Goal: Task Accomplishment & Management: Manage account settings

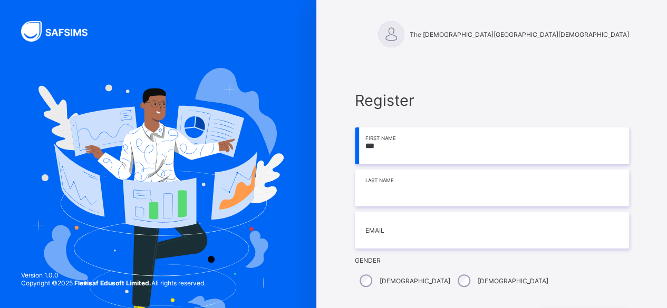
type input "***"
click at [385, 197] on input at bounding box center [492, 188] width 274 height 37
type input "*****"
click at [399, 145] on input "***" at bounding box center [492, 146] width 274 height 37
type input "********"
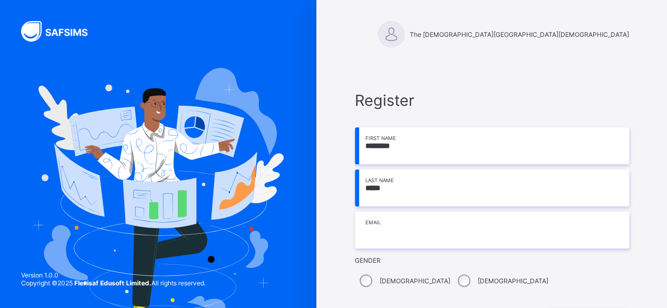
click at [395, 237] on input "email" at bounding box center [492, 230] width 274 height 37
type input "**********"
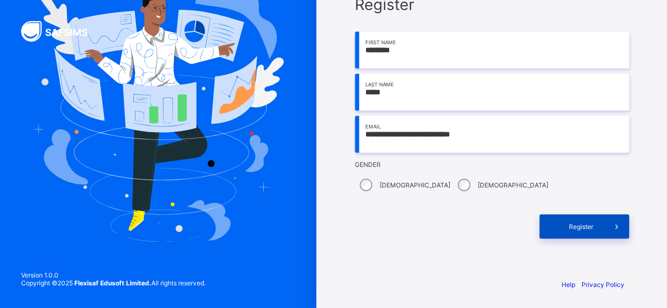
click at [572, 231] on div "Register" at bounding box center [584, 226] width 90 height 24
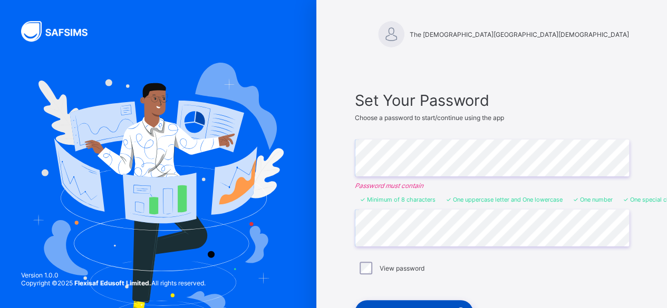
click at [411, 304] on div "Set My Password & Login" at bounding box center [414, 312] width 118 height 24
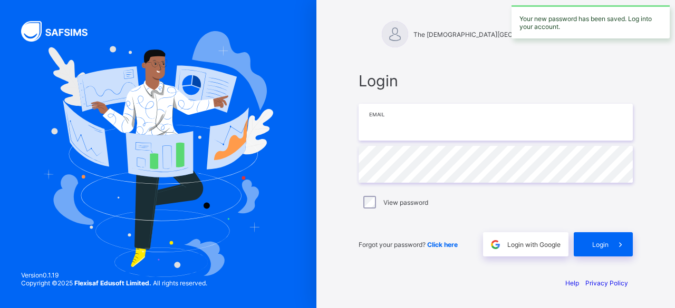
click at [425, 136] on input "email" at bounding box center [495, 122] width 274 height 37
type input "**********"
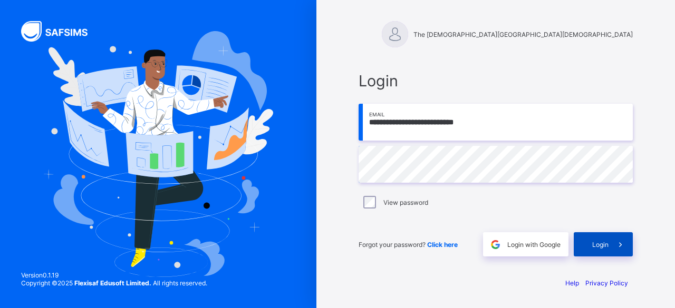
click at [583, 240] on div "Login" at bounding box center [602, 244] width 59 height 24
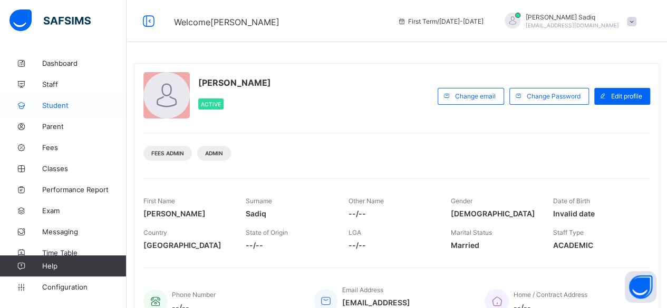
click at [61, 107] on span "Student" at bounding box center [84, 105] width 84 height 8
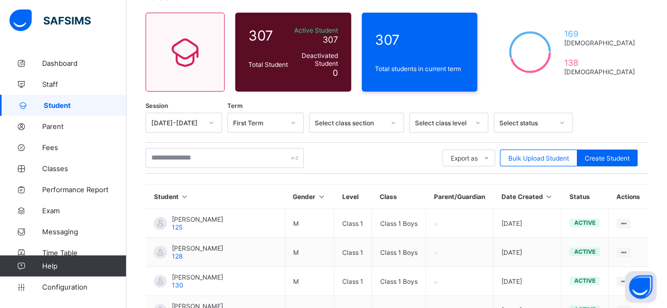
scroll to position [76, 0]
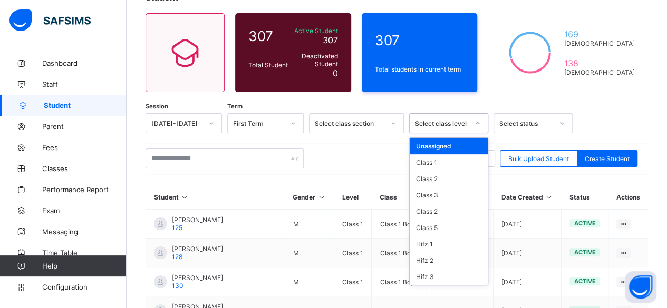
click at [440, 123] on div "Select class level" at bounding box center [442, 124] width 54 height 8
click at [423, 167] on div "Class 1" at bounding box center [448, 162] width 78 height 16
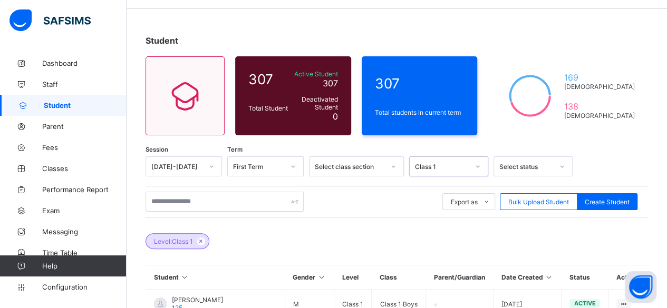
scroll to position [40, 0]
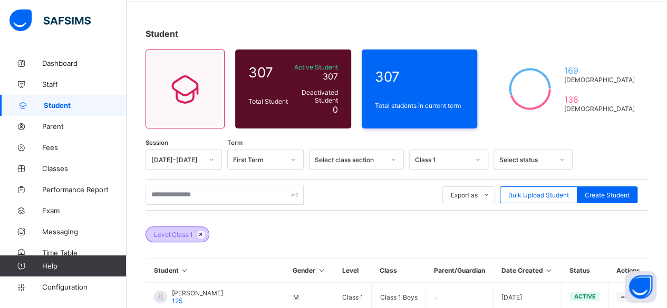
click at [201, 231] on icon at bounding box center [201, 234] width 9 height 6
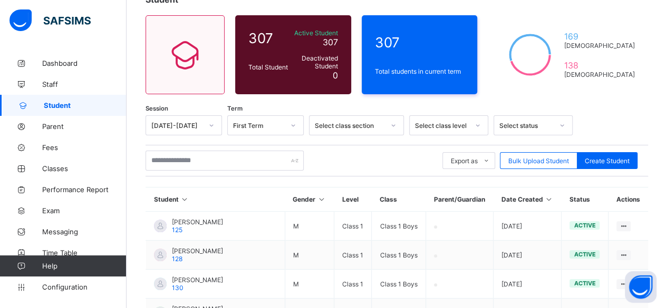
scroll to position [74, 0]
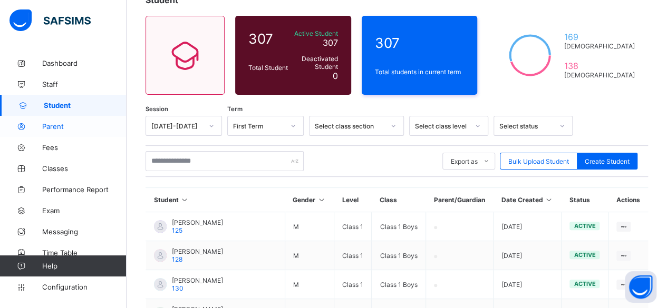
click at [54, 128] on span "Parent" at bounding box center [84, 126] width 84 height 8
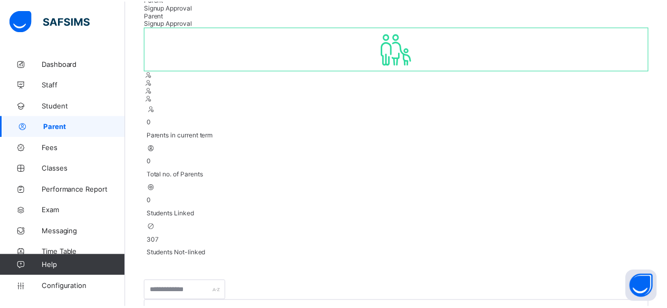
scroll to position [218, 0]
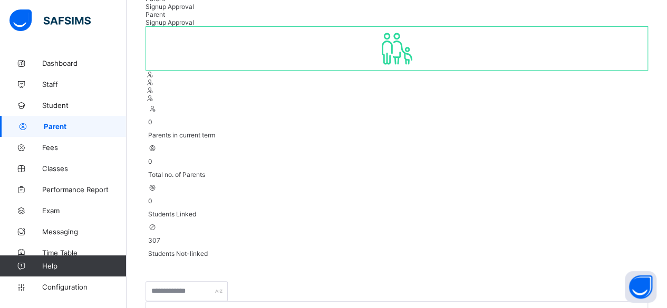
scroll to position [357, 0]
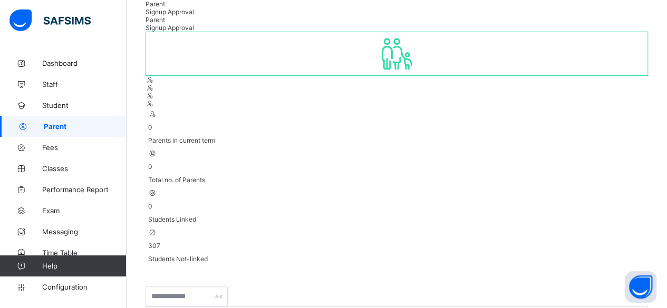
scroll to position [67, 0]
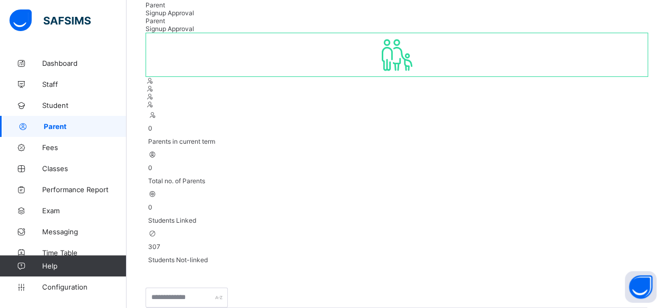
type input "**********"
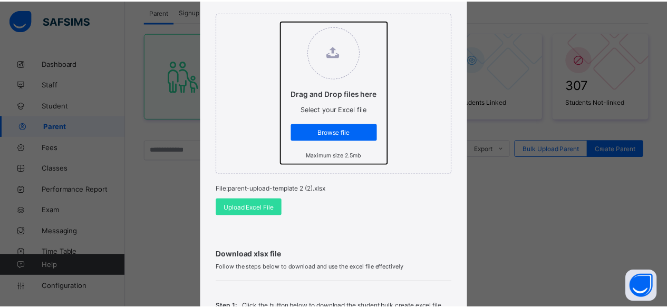
scroll to position [139, 0]
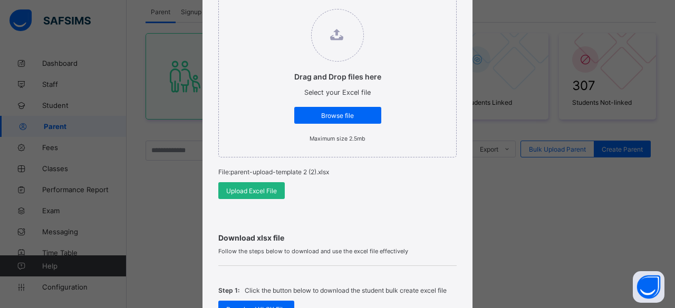
click at [249, 187] on span "Upload Excel File" at bounding box center [251, 191] width 51 height 8
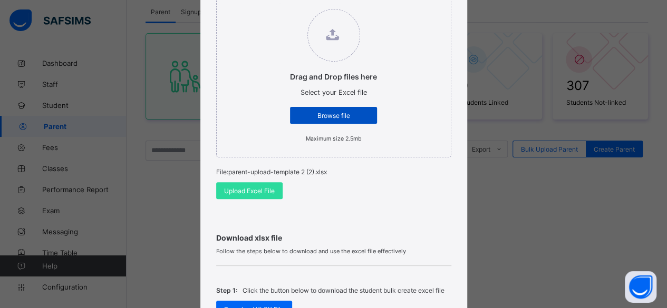
click at [330, 112] on span "Browse file" at bounding box center [333, 116] width 71 height 8
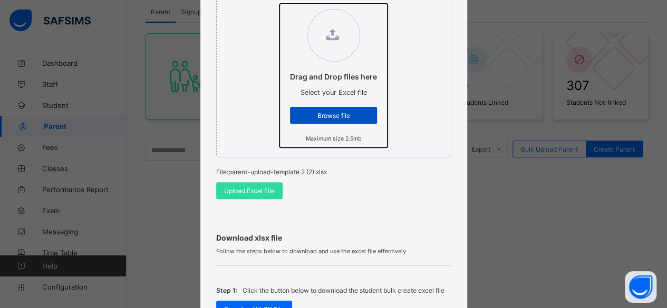
click at [279, 4] on input "Drag and Drop files here Select your Excel file Browse file Maximum size 2.5mb" at bounding box center [279, 4] width 0 height 0
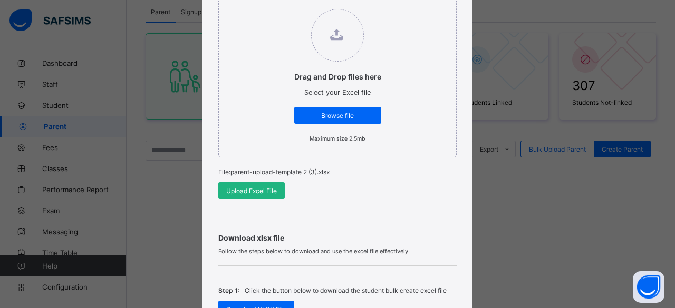
click at [259, 190] on span "Upload Excel File" at bounding box center [251, 191] width 51 height 8
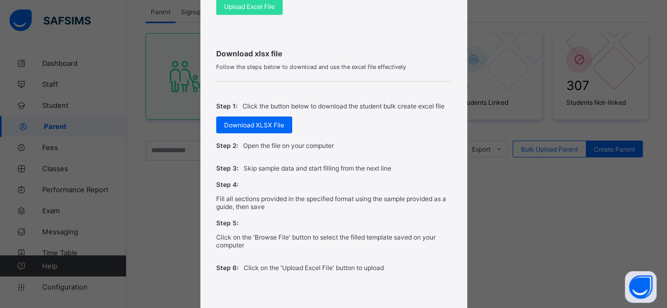
scroll to position [380, 0]
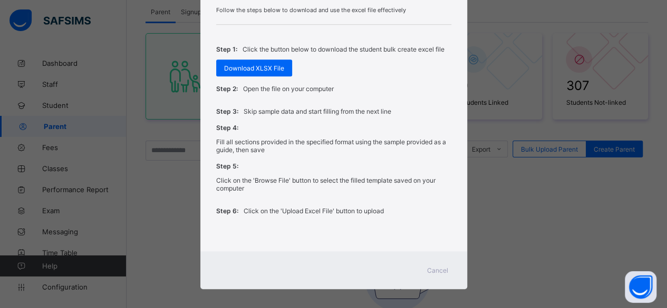
click at [433, 267] on span "Cancel" at bounding box center [437, 271] width 21 height 8
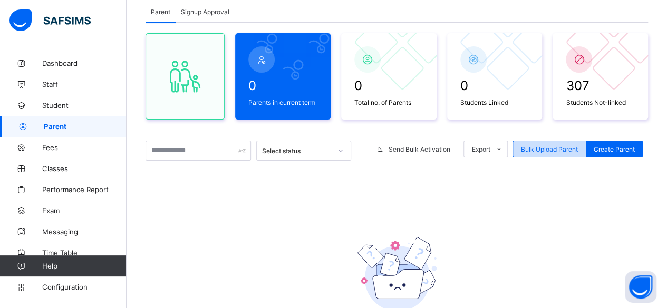
click at [555, 148] on span "Bulk Upload Parent" at bounding box center [549, 149] width 57 height 8
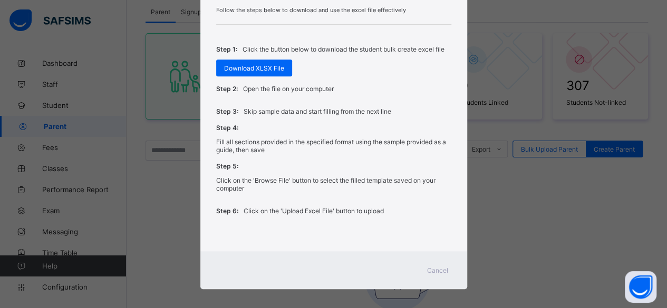
scroll to position [111, 0]
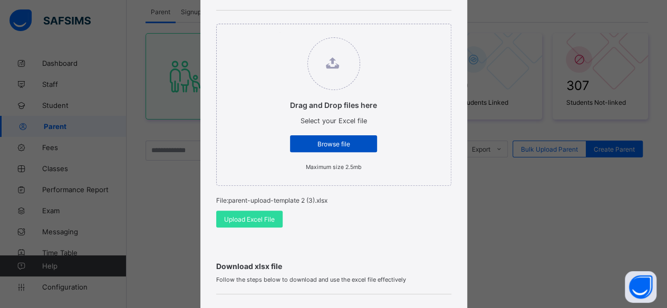
click at [344, 136] on div "Browse file" at bounding box center [333, 143] width 87 height 17
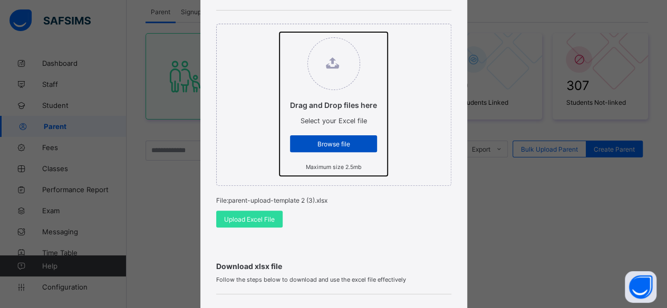
click at [279, 32] on input "Drag and Drop files here Select your Excel file Browse file Maximum size 2.5mb" at bounding box center [279, 32] width 0 height 0
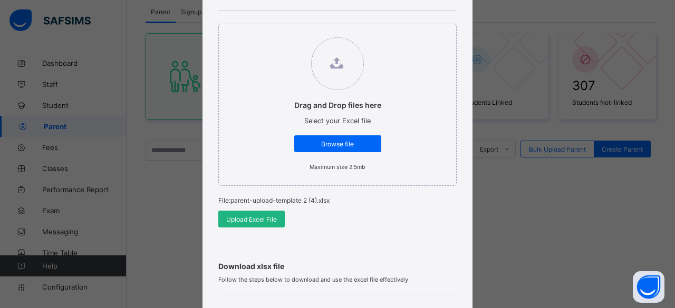
click at [258, 216] on span "Upload Excel File" at bounding box center [251, 220] width 51 height 8
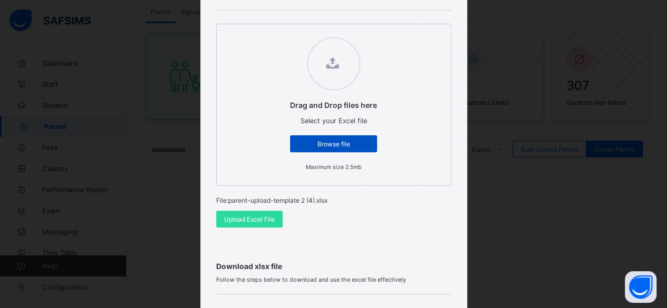
click at [349, 145] on span "Browse file" at bounding box center [333, 144] width 71 height 8
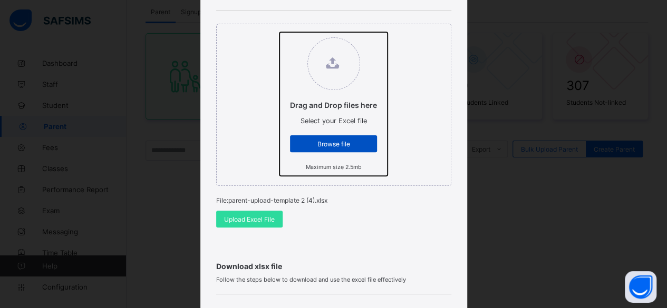
click at [279, 32] on input "Drag and Drop files here Select your Excel file Browse file Maximum size 2.5mb" at bounding box center [279, 32] width 0 height 0
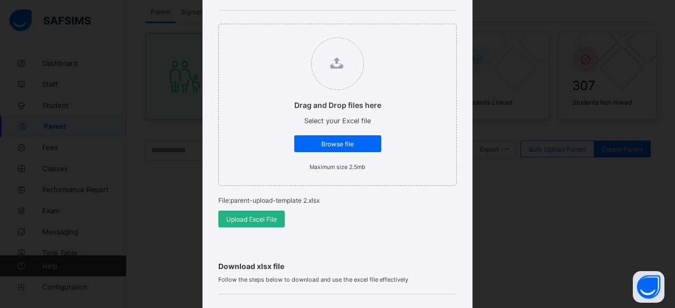
click at [259, 222] on div "Upload Excel File" at bounding box center [251, 219] width 66 height 17
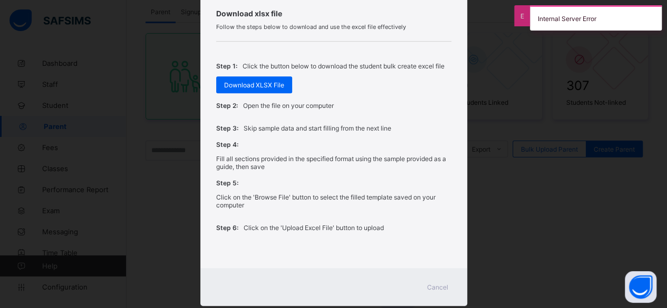
scroll to position [375, 0]
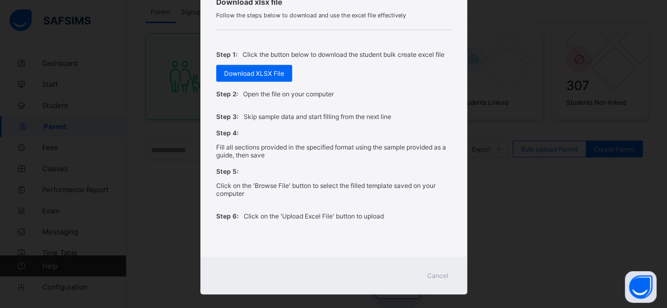
click at [439, 267] on div "Cancel" at bounding box center [437, 275] width 38 height 17
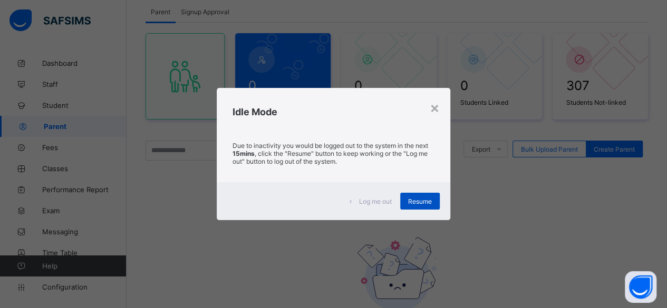
click at [413, 203] on span "Resume" at bounding box center [420, 202] width 24 height 8
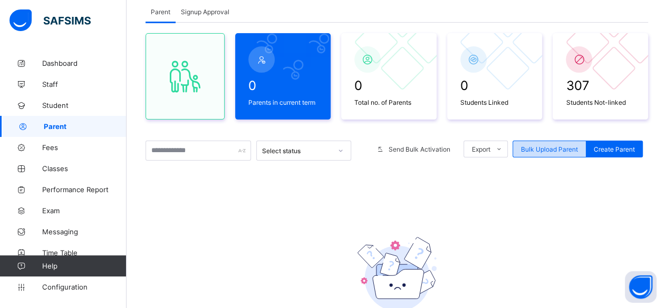
click at [575, 141] on div "Bulk Upload Parent" at bounding box center [549, 149] width 74 height 17
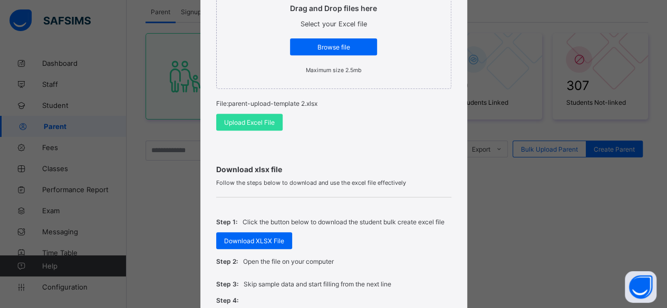
scroll to position [190, 0]
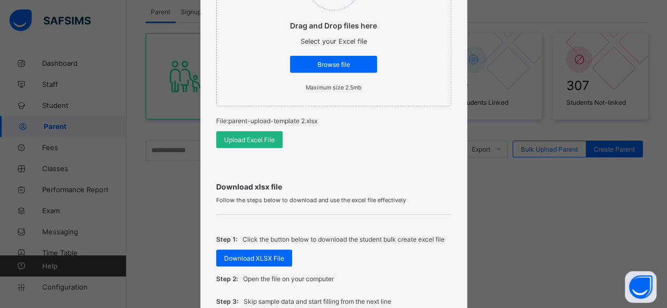
click at [252, 136] on span "Upload Excel File" at bounding box center [249, 140] width 51 height 8
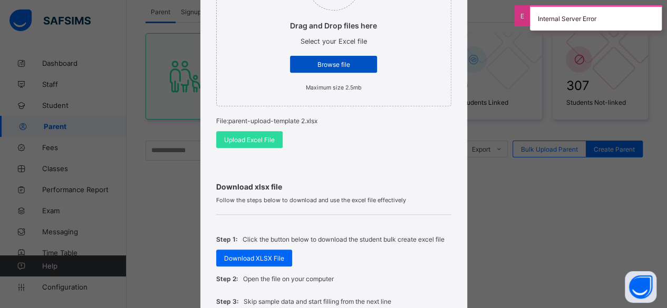
click at [316, 67] on div "Browse file" at bounding box center [333, 64] width 87 height 17
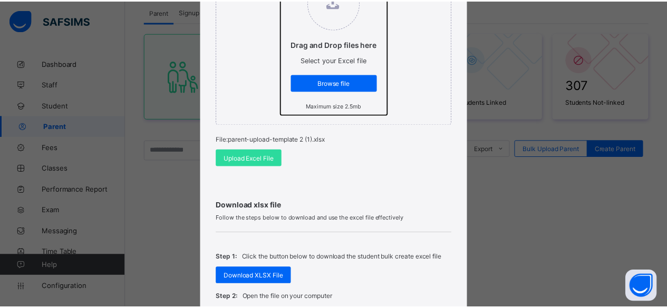
scroll to position [194, 0]
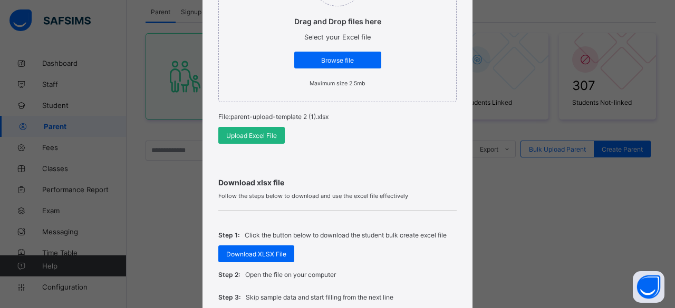
click at [265, 135] on span "Upload Excel File" at bounding box center [251, 136] width 51 height 8
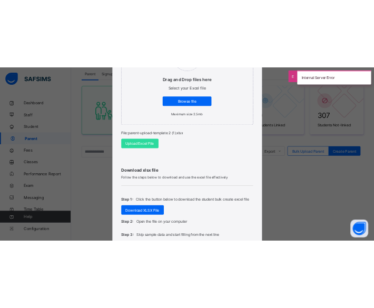
scroll to position [153, 0]
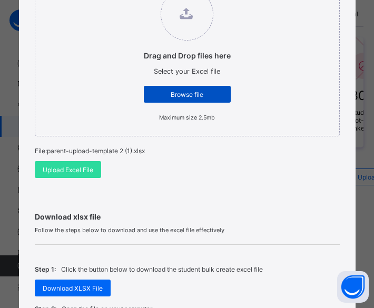
click at [183, 100] on div "Browse file" at bounding box center [187, 94] width 87 height 17
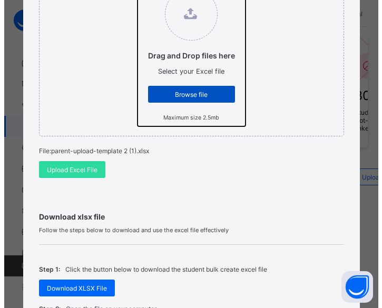
scroll to position [0, 0]
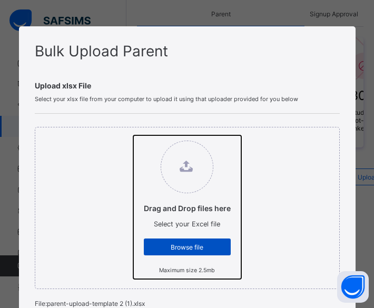
type input "**********"
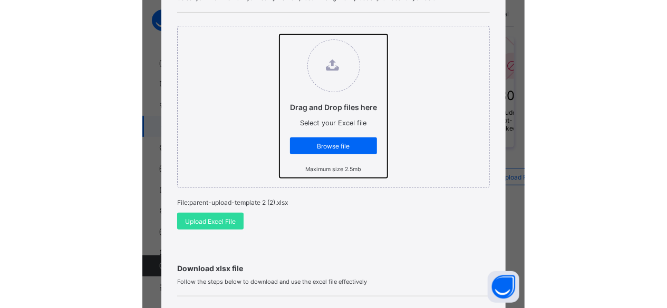
scroll to position [105, 0]
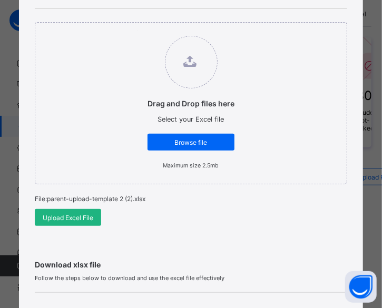
click at [65, 223] on div "Upload Excel File" at bounding box center [68, 217] width 66 height 17
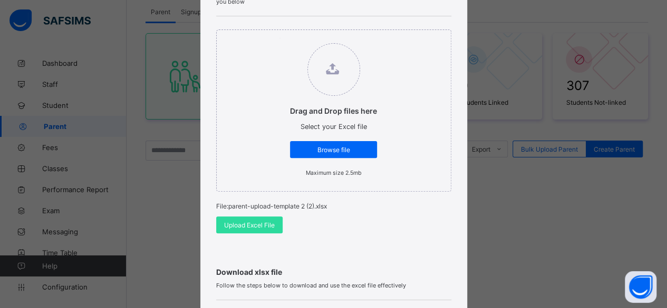
scroll to position [375, 0]
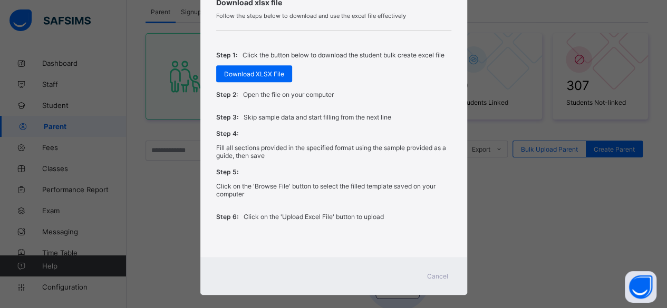
click at [436, 272] on span "Cancel" at bounding box center [437, 276] width 21 height 8
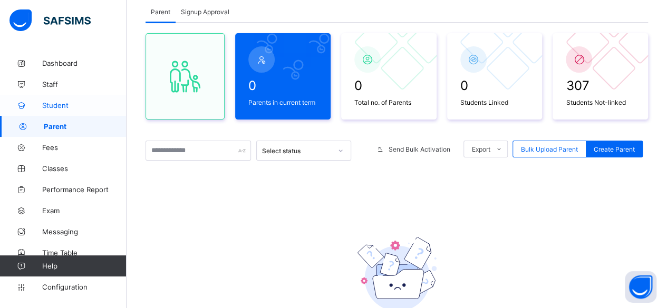
click at [56, 103] on span "Student" at bounding box center [84, 105] width 84 height 8
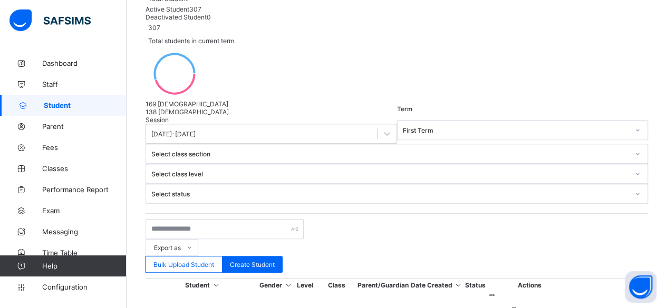
scroll to position [153, 0]
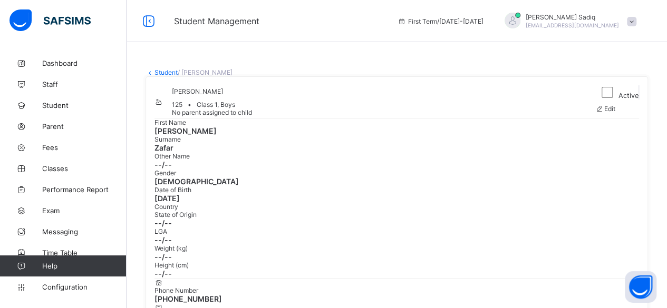
click at [614, 113] on span "Edit" at bounding box center [608, 109] width 11 height 8
select select "**"
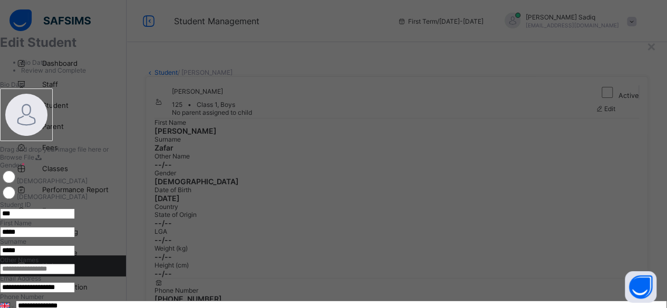
click at [75, 209] on input "***" at bounding box center [37, 214] width 75 height 11
click at [646, 43] on div "×" at bounding box center [651, 46] width 10 height 18
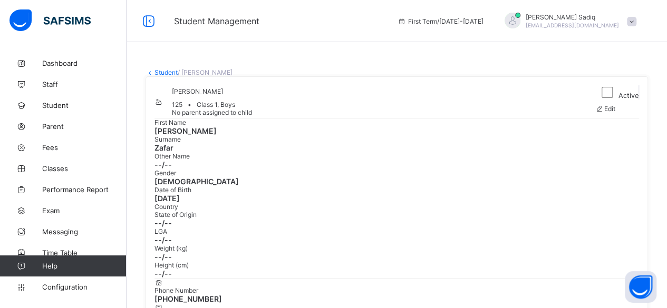
click at [163, 75] on link "Student" at bounding box center [165, 73] width 23 height 8
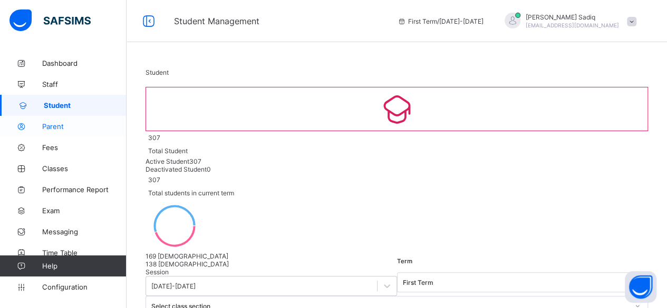
click at [60, 128] on span "Parent" at bounding box center [84, 126] width 84 height 8
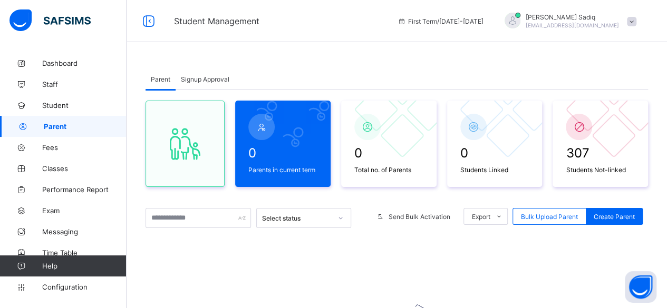
click at [60, 128] on span "Parent" at bounding box center [85, 126] width 83 height 8
click at [548, 213] on span "Bulk Upload Parent" at bounding box center [549, 217] width 57 height 8
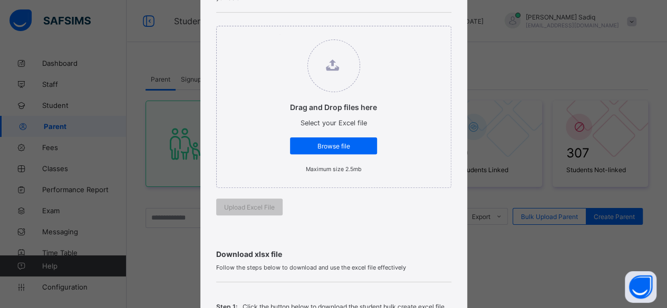
scroll to position [86, 0]
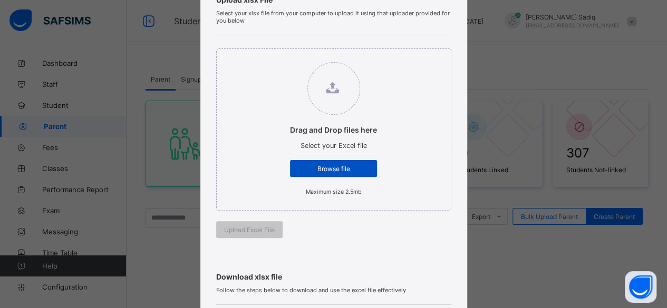
click at [354, 160] on div "Browse file" at bounding box center [333, 168] width 87 height 17
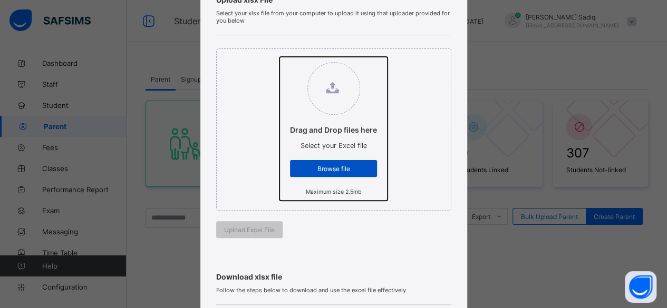
click at [279, 57] on input "Drag and Drop files here Select your Excel file Browse file Maximum size 2.5mb" at bounding box center [279, 57] width 0 height 0
type input "**********"
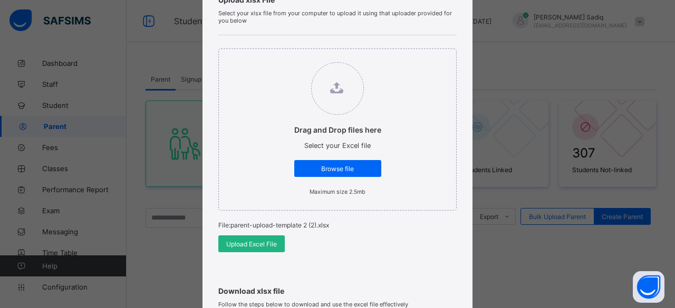
click at [263, 245] on span "Upload Excel File" at bounding box center [251, 244] width 51 height 8
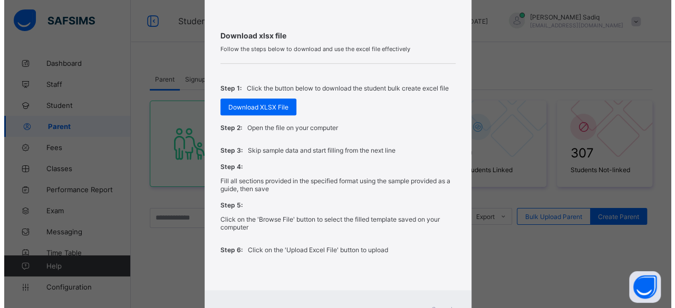
scroll to position [380, 0]
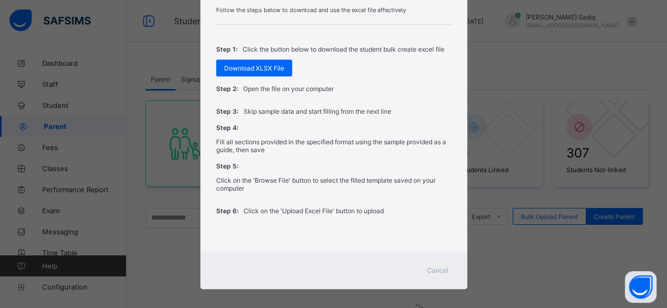
click at [438, 267] on span "Cancel" at bounding box center [437, 271] width 21 height 8
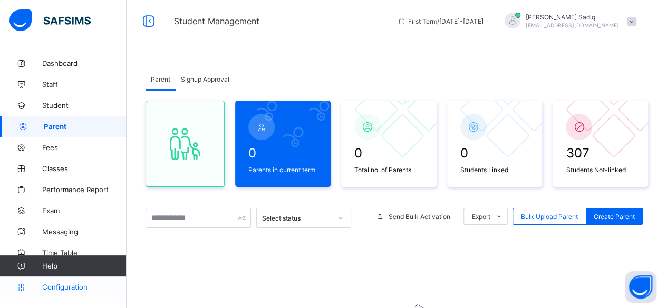
click at [75, 287] on span "Configuration" at bounding box center [84, 287] width 84 height 8
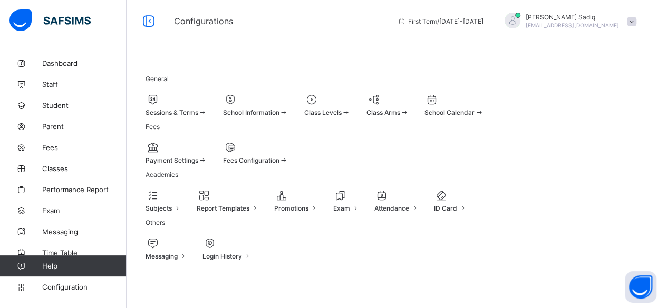
click at [193, 110] on span "Sessions & Terms" at bounding box center [171, 113] width 53 height 8
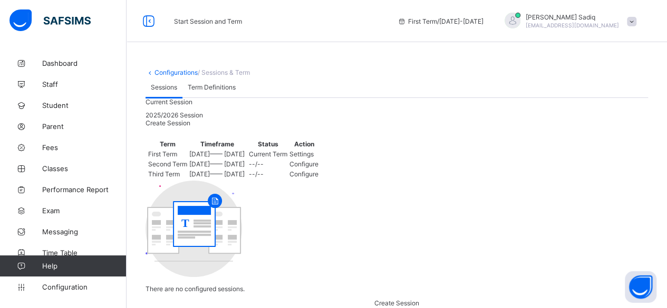
click at [314, 158] on span "Settings" at bounding box center [301, 154] width 24 height 8
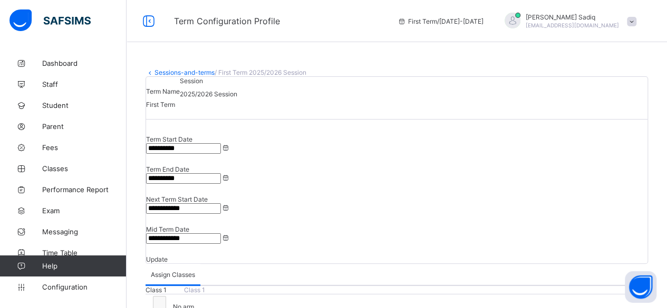
click at [221, 177] on input "**********" at bounding box center [183, 178] width 75 height 11
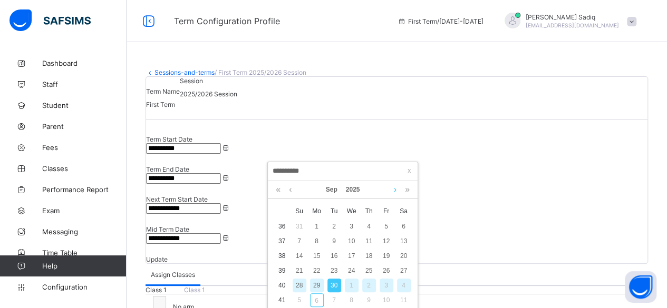
click at [396, 189] on link at bounding box center [395, 190] width 8 height 18
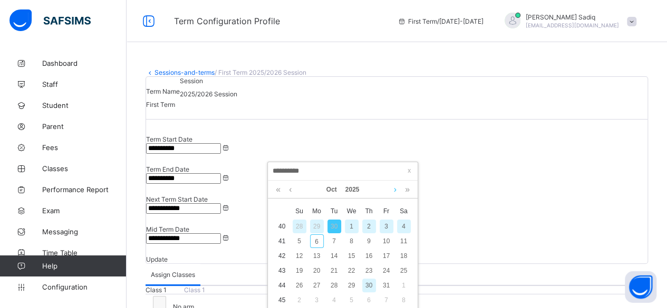
click at [396, 189] on link at bounding box center [395, 190] width 8 height 18
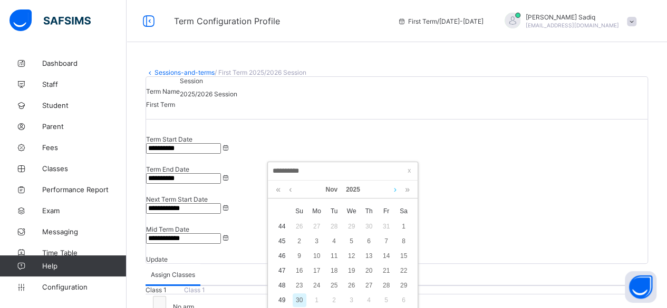
click at [394, 193] on link at bounding box center [395, 190] width 8 height 18
click at [336, 288] on div "30" at bounding box center [334, 286] width 14 height 14
type input "**********"
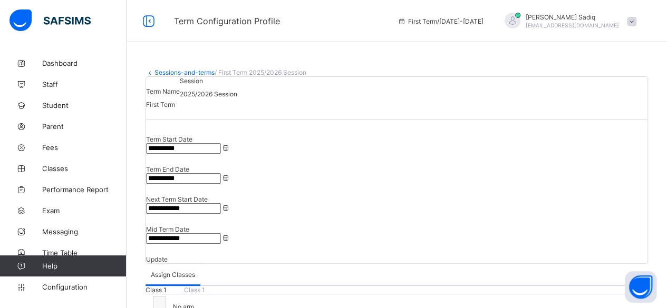
click at [604, 256] on div "Update" at bounding box center [396, 260] width 501 height 8
click at [185, 72] on link "Sessions-and-terms" at bounding box center [184, 73] width 60 height 8
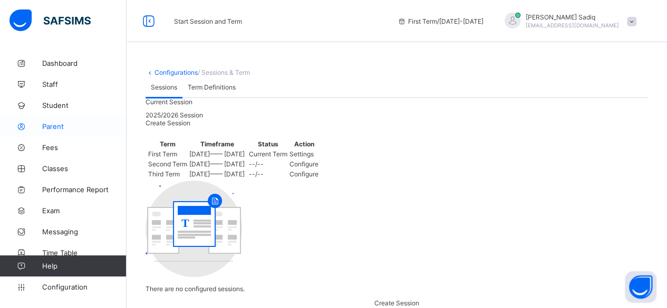
click at [56, 135] on link "Parent" at bounding box center [63, 126] width 126 height 21
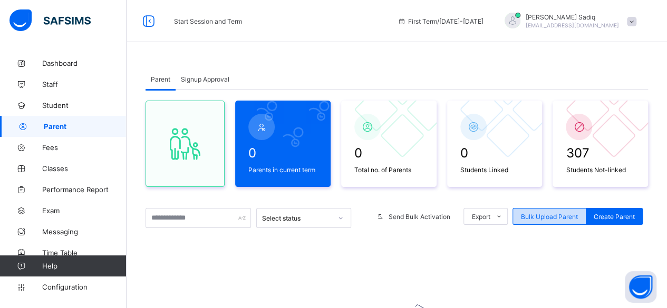
click at [539, 214] on span "Bulk Upload Parent" at bounding box center [549, 217] width 57 height 8
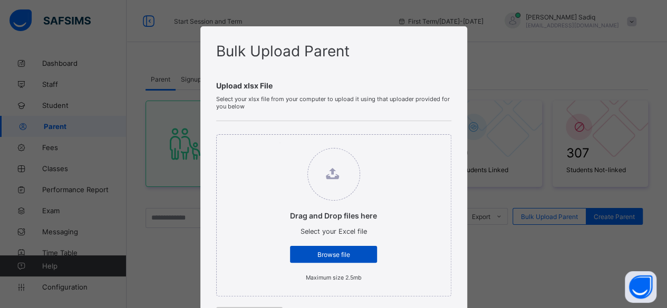
click at [334, 255] on span "Browse file" at bounding box center [333, 255] width 71 height 8
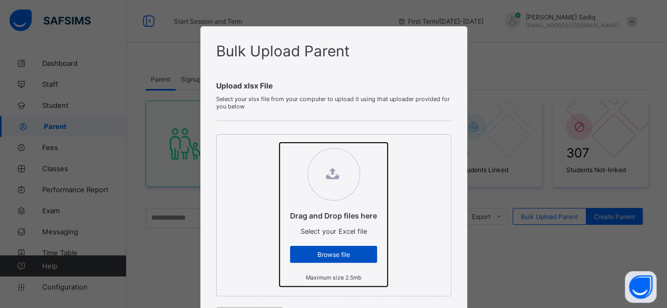
click at [279, 143] on input "Drag and Drop files here Select your Excel file Browse file Maximum size 2.5mb" at bounding box center [279, 143] width 0 height 0
type input "**********"
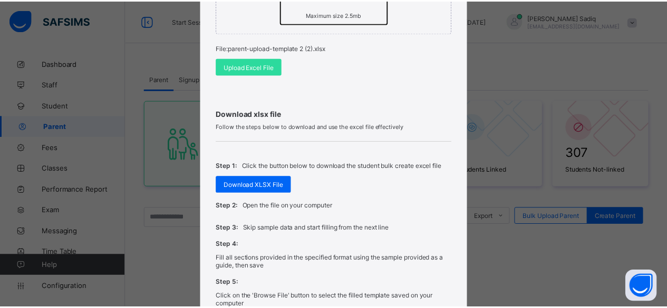
scroll to position [274, 0]
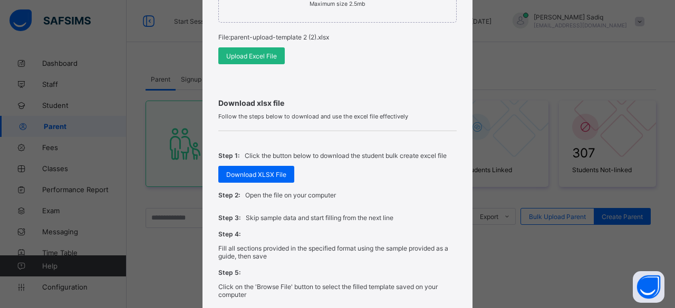
click at [261, 56] on span "Upload Excel File" at bounding box center [251, 56] width 51 height 8
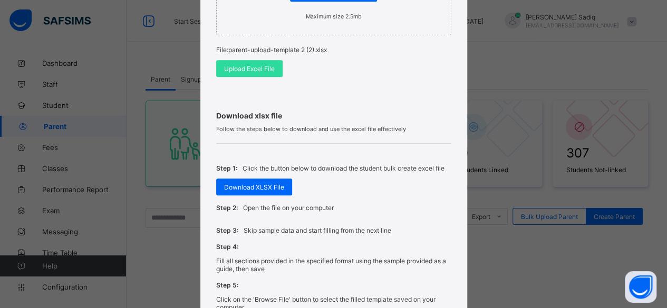
scroll to position [260, 0]
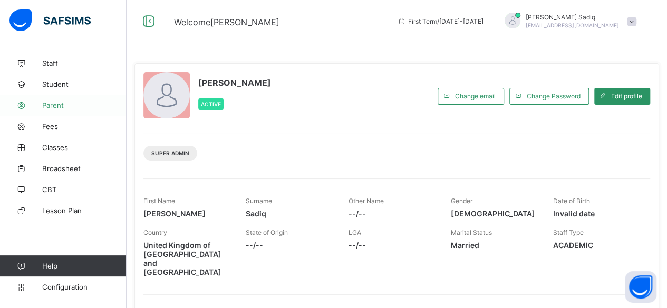
click at [60, 108] on span "Parent" at bounding box center [84, 105] width 84 height 8
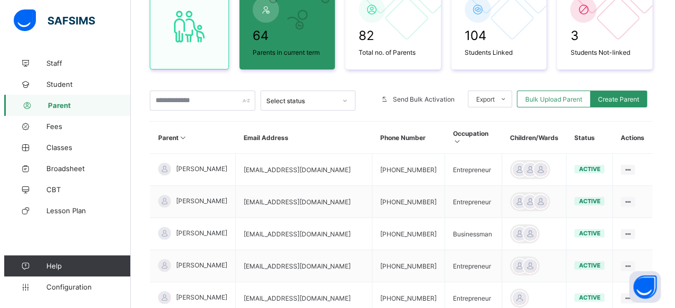
scroll to position [116, 0]
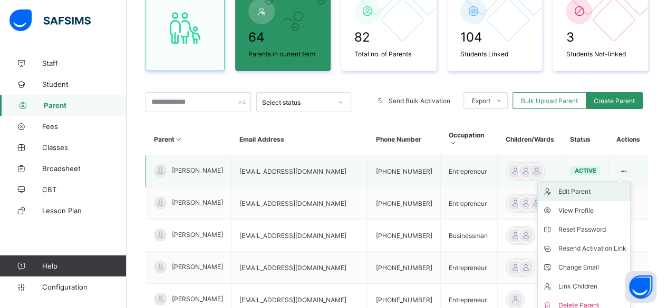
click at [597, 187] on div "Edit Parent" at bounding box center [592, 192] width 68 height 11
select select "**"
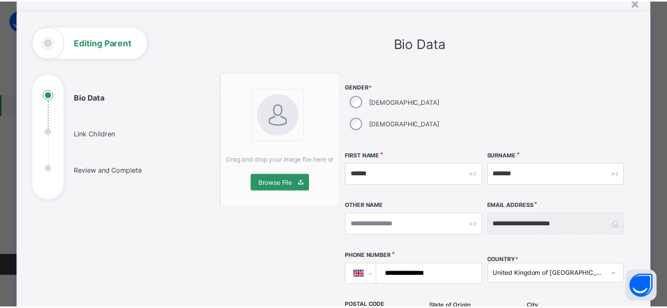
scroll to position [0, 0]
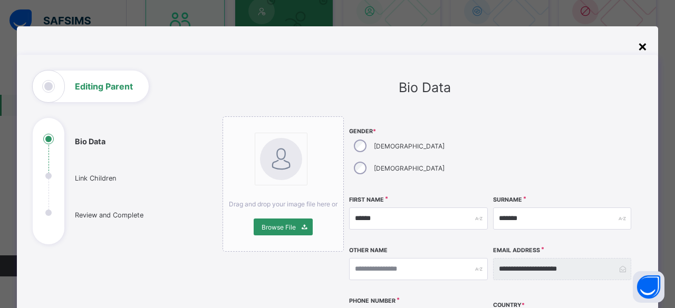
click at [640, 45] on div "×" at bounding box center [642, 46] width 10 height 18
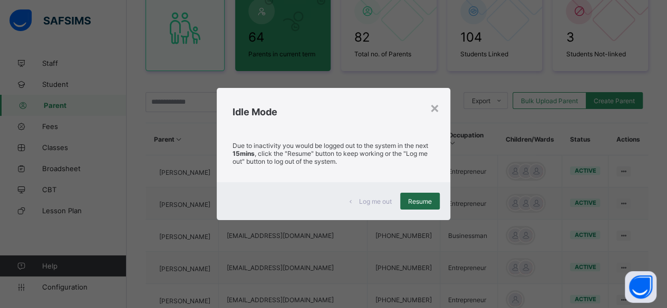
click at [414, 198] on span "Resume" at bounding box center [420, 202] width 24 height 8
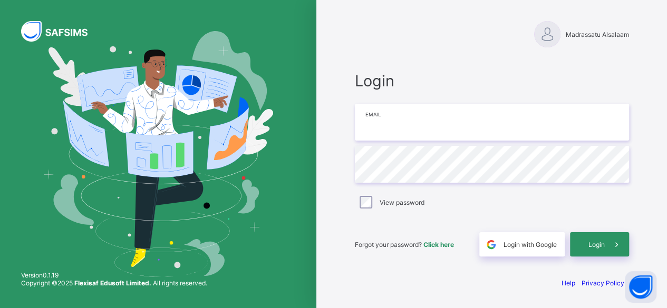
type input "**********"
